Goal: Task Accomplishment & Management: Use online tool/utility

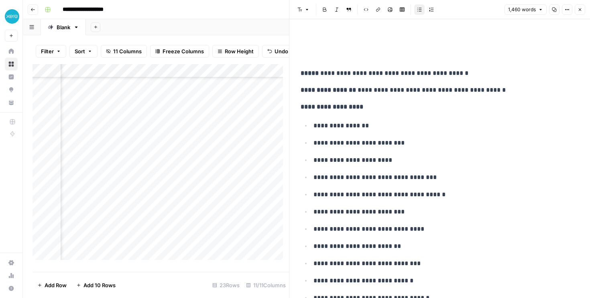
click at [206, 24] on div "Add Sheet" at bounding box center [338, 27] width 504 height 16
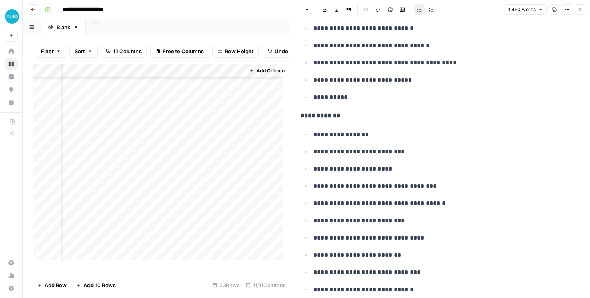
click at [206, 24] on div "Add Sheet" at bounding box center [338, 27] width 504 height 16
click at [582, 10] on span "Close" at bounding box center [582, 10] width 0 height 0
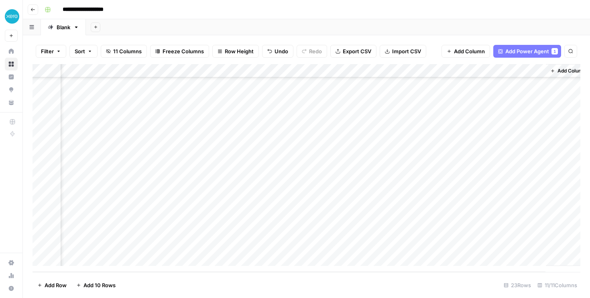
scroll to position [138, 463]
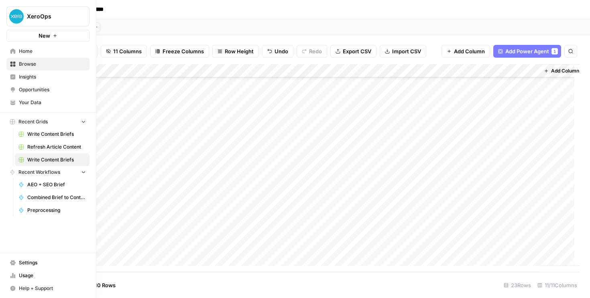
click at [12, 53] on icon at bounding box center [12, 51] width 5 height 5
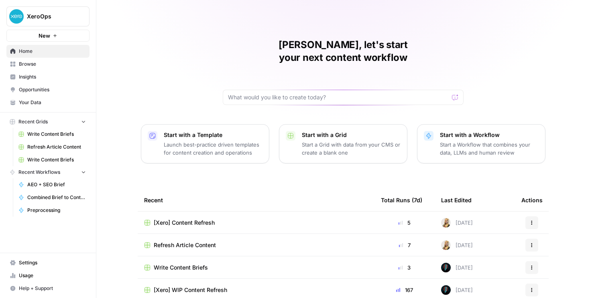
click at [37, 145] on span "Refresh Article Content" at bounding box center [56, 147] width 59 height 7
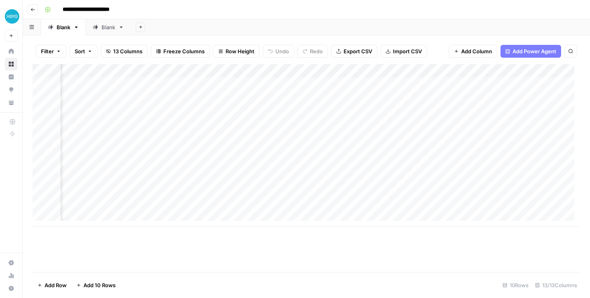
scroll to position [0, 754]
click at [10, 52] on icon at bounding box center [11, 51] width 5 height 5
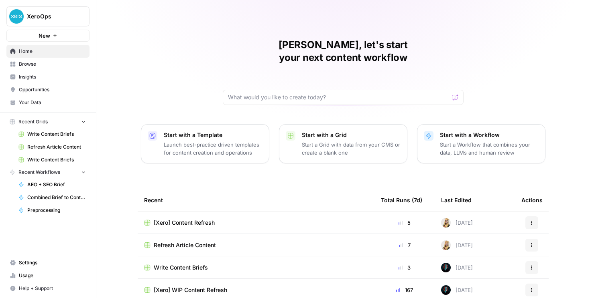
scroll to position [71, 0]
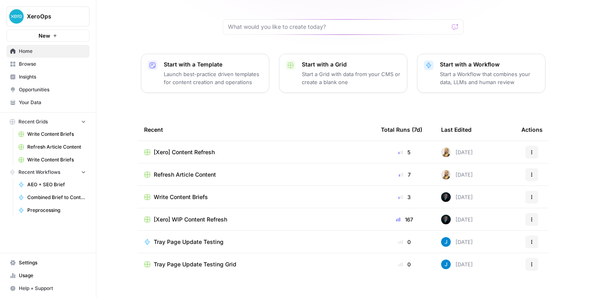
click at [223, 148] on div "[Xero] Content Refresh" at bounding box center [256, 152] width 224 height 8
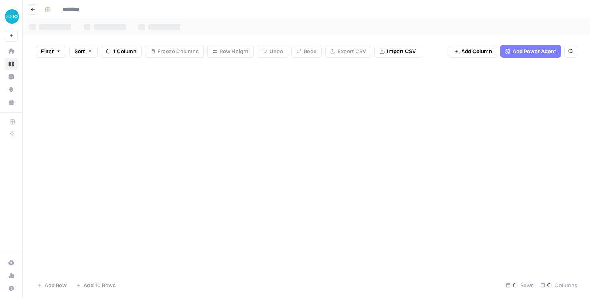
type input "**********"
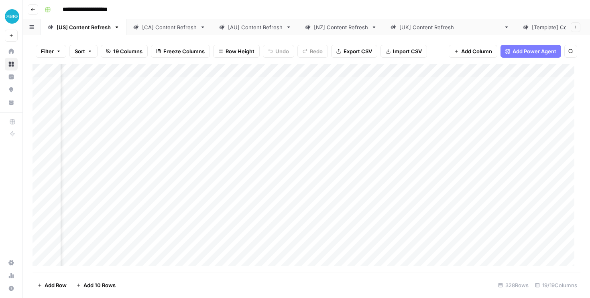
scroll to position [0, 0]
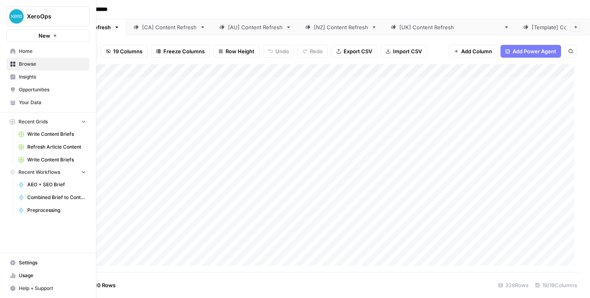
click at [11, 51] on icon at bounding box center [12, 51] width 5 height 5
